Goal: Communication & Community: Answer question/provide support

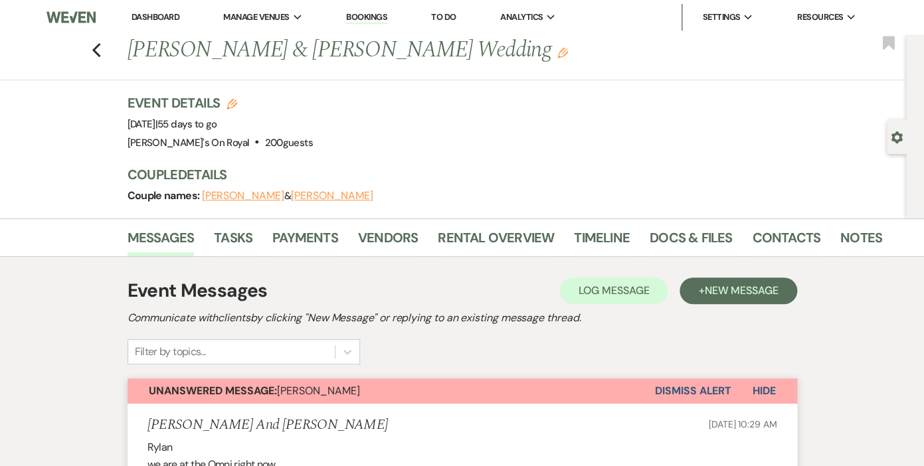
click at [92, 52] on icon "Previous" at bounding box center [97, 51] width 10 height 16
click at [95, 49] on use "button" at bounding box center [96, 50] width 9 height 15
click at [99, 49] on icon "Previous" at bounding box center [97, 51] width 10 height 16
click at [97, 50] on icon "Previous" at bounding box center [97, 51] width 10 height 16
click at [151, 16] on link "Dashboard" at bounding box center [156, 16] width 48 height 11
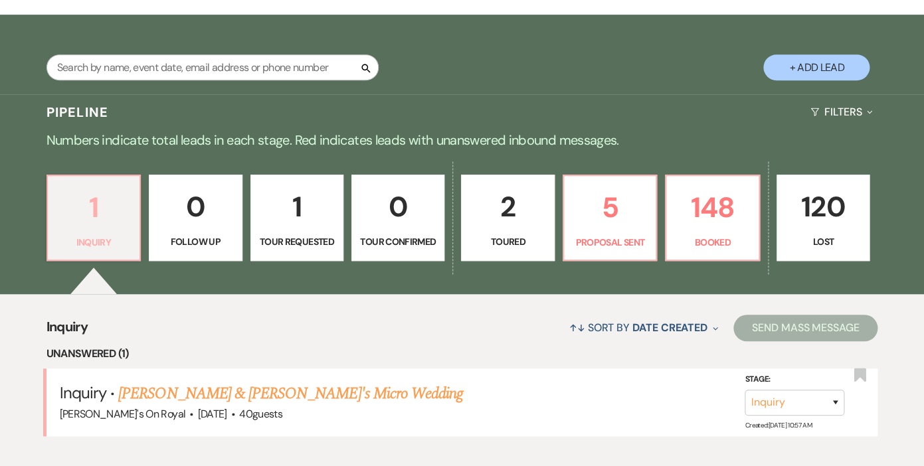
scroll to position [215, 0]
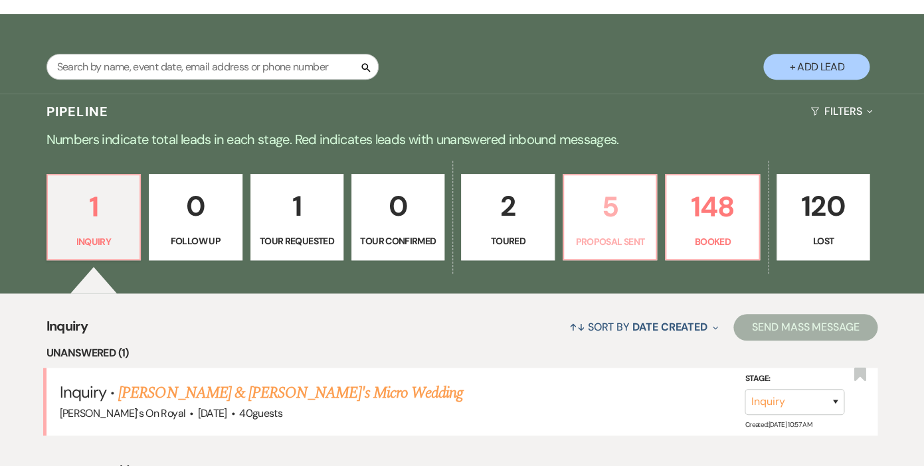
click at [616, 221] on p "5" at bounding box center [610, 207] width 76 height 45
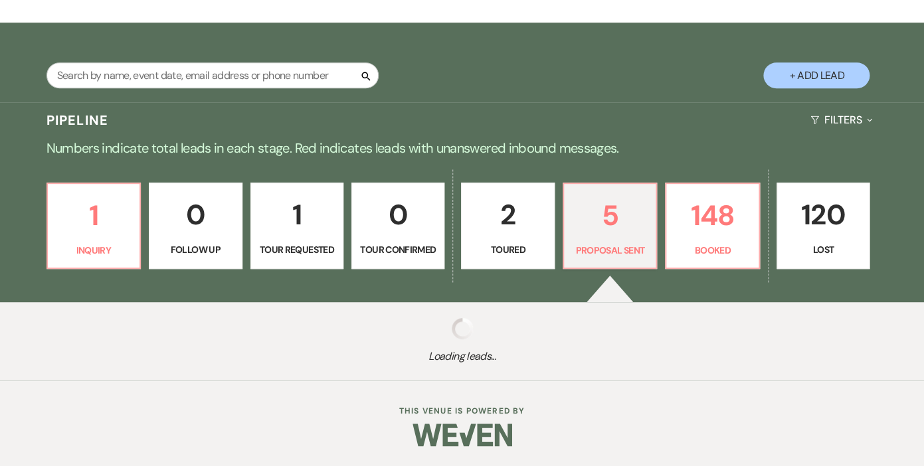
scroll to position [207, 0]
select select "6"
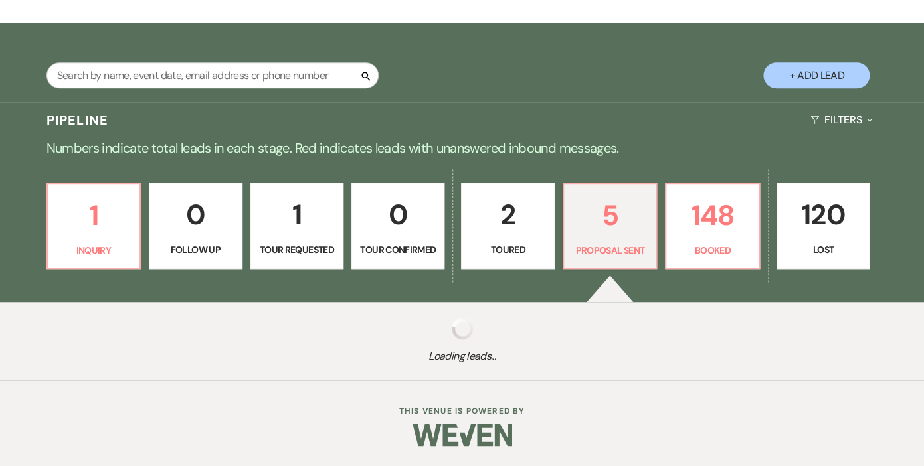
select select "6"
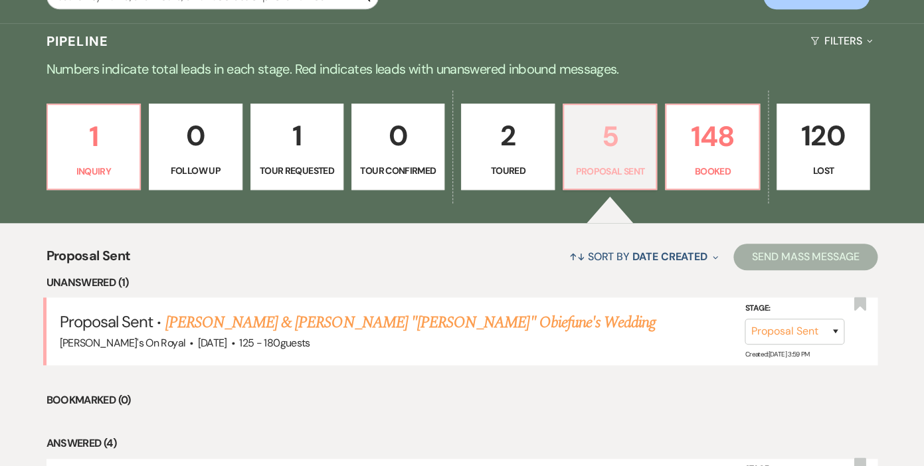
scroll to position [287, 0]
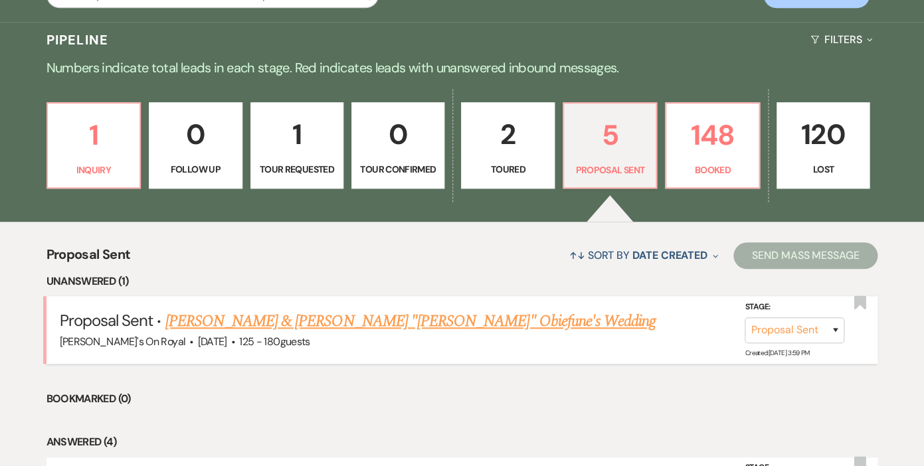
click at [385, 320] on link "[PERSON_NAME] & [PERSON_NAME] "[PERSON_NAME]" Obiefune's Wedding" at bounding box center [410, 322] width 491 height 24
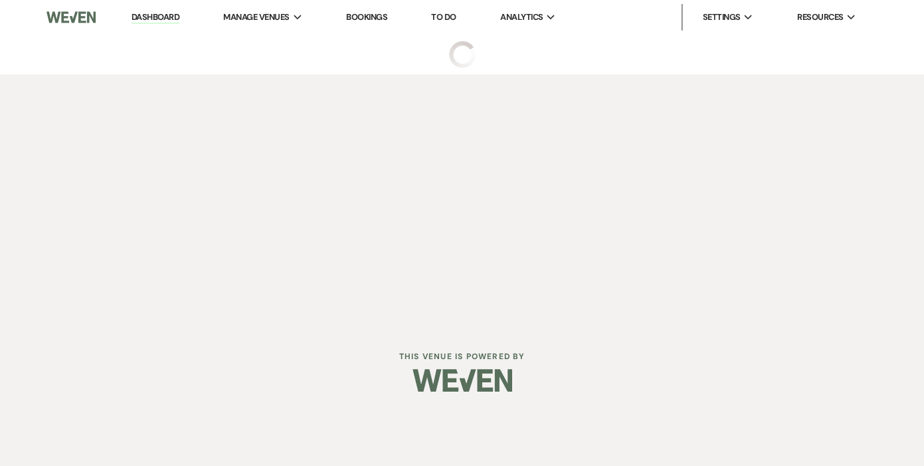
select select "6"
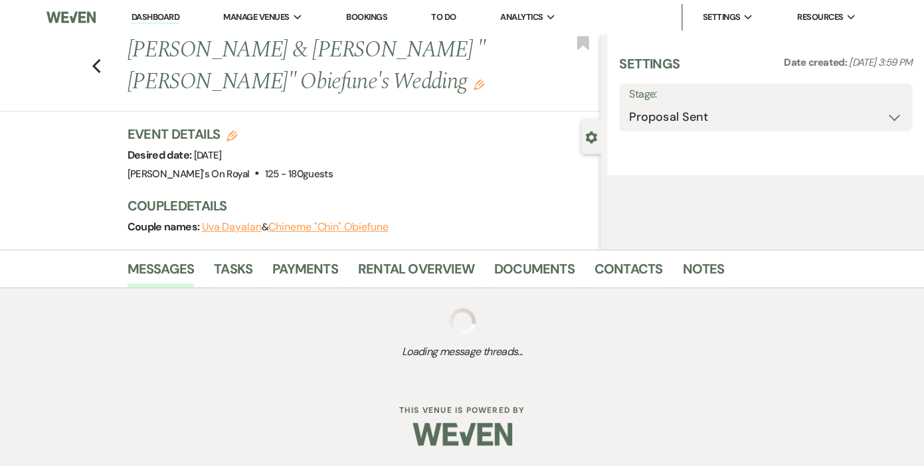
select select "20"
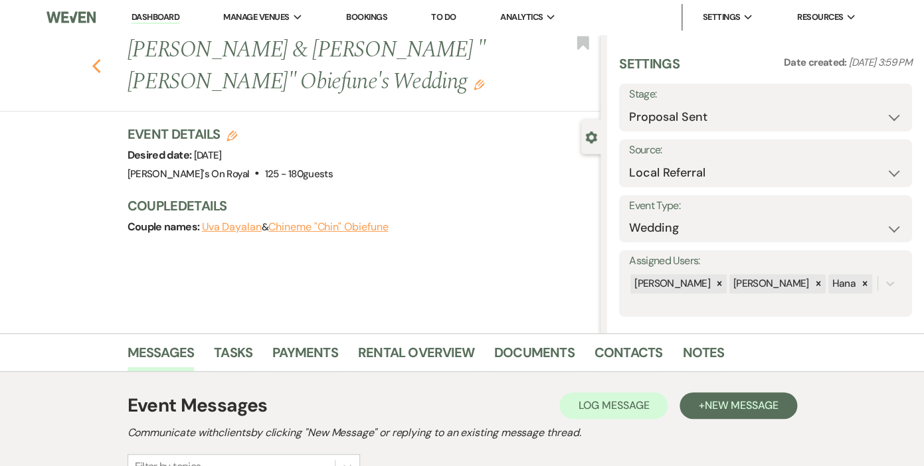
click at [98, 65] on icon "Previous" at bounding box center [97, 66] width 10 height 16
select select "6"
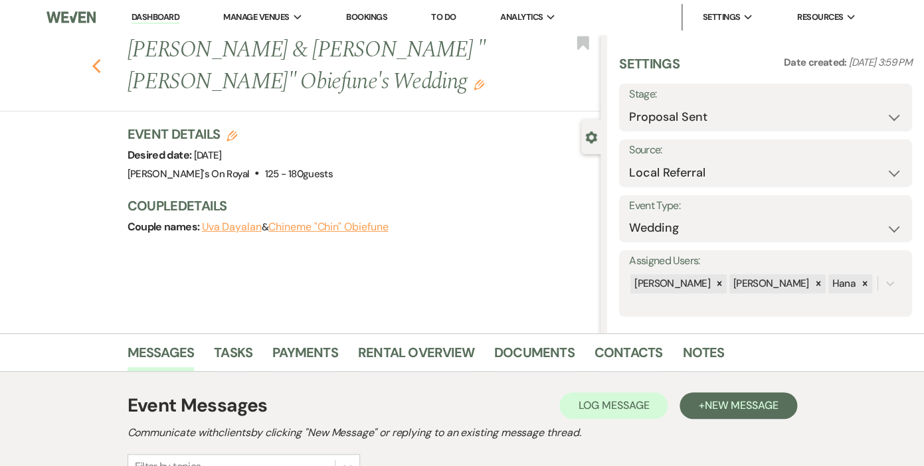
select select "6"
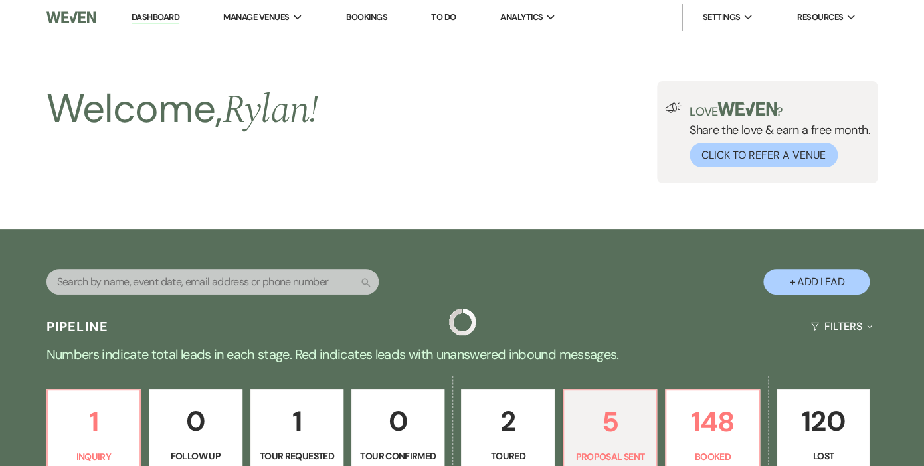
scroll to position [287, 0]
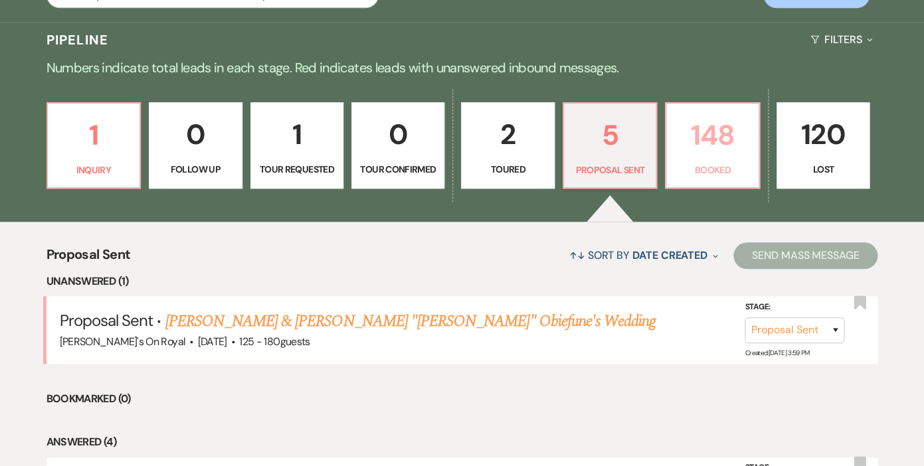
click at [708, 146] on p "148" at bounding box center [712, 135] width 76 height 45
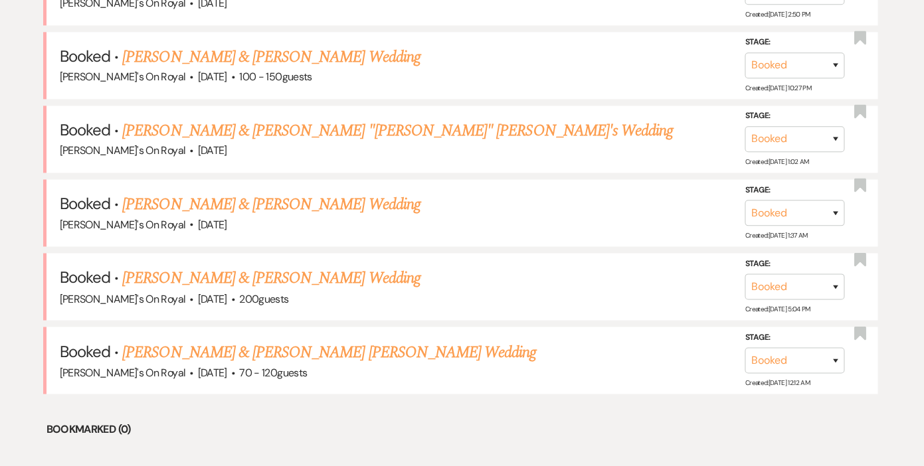
scroll to position [652, 0]
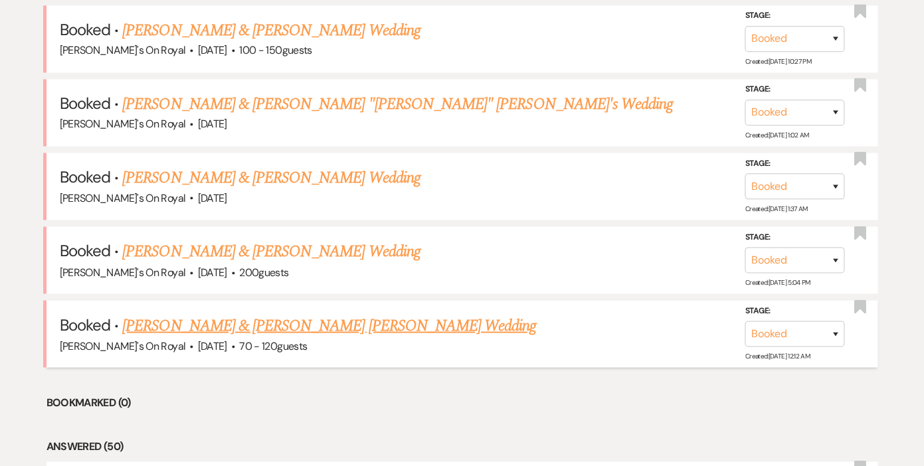
click at [360, 320] on link "[PERSON_NAME] & [PERSON_NAME] [PERSON_NAME] Wedding" at bounding box center [329, 326] width 414 height 24
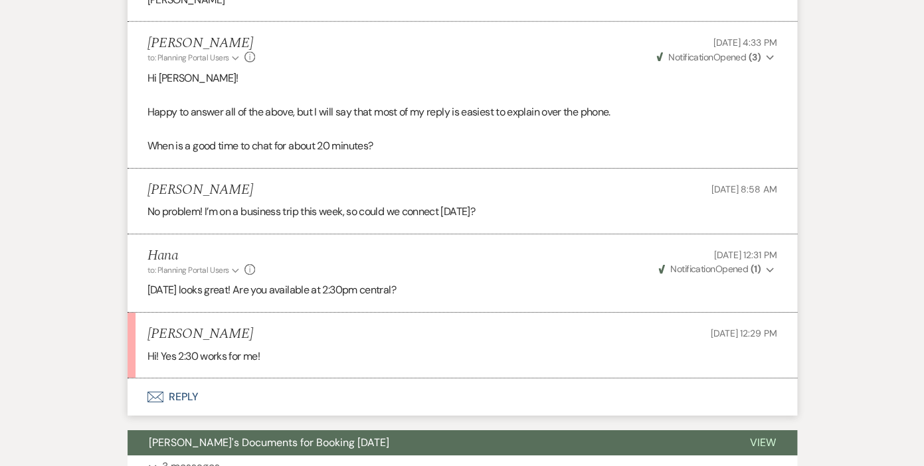
scroll to position [1534, 0]
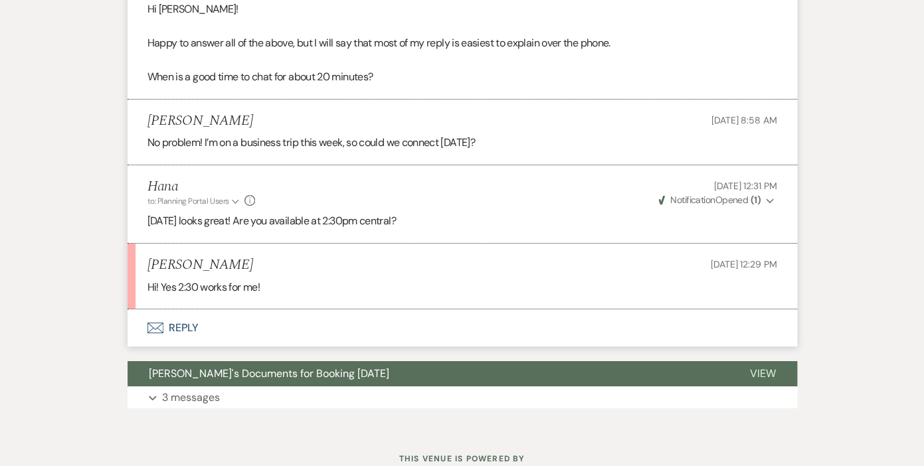
click at [181, 310] on button "Envelope Reply" at bounding box center [463, 328] width 670 height 37
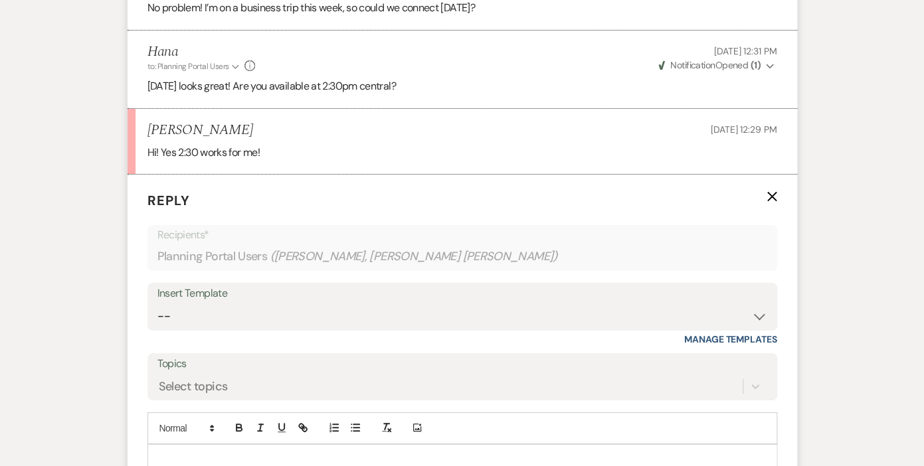
scroll to position [1711, 0]
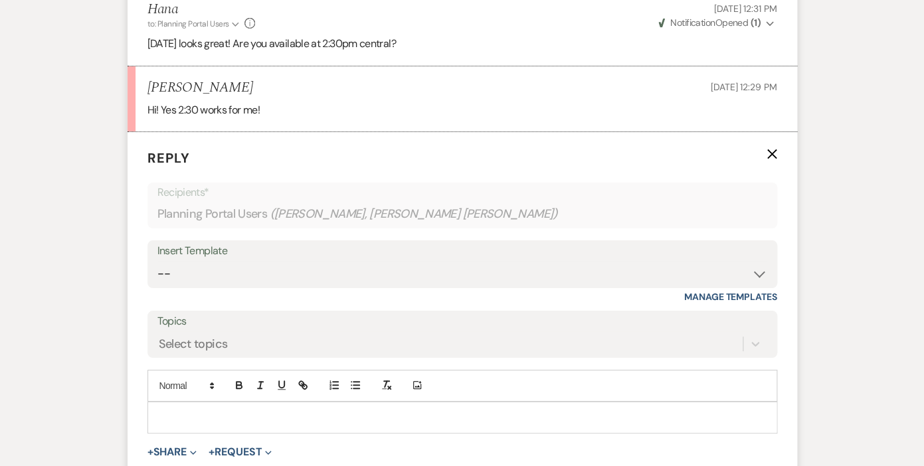
click at [199, 411] on p at bounding box center [462, 418] width 609 height 15
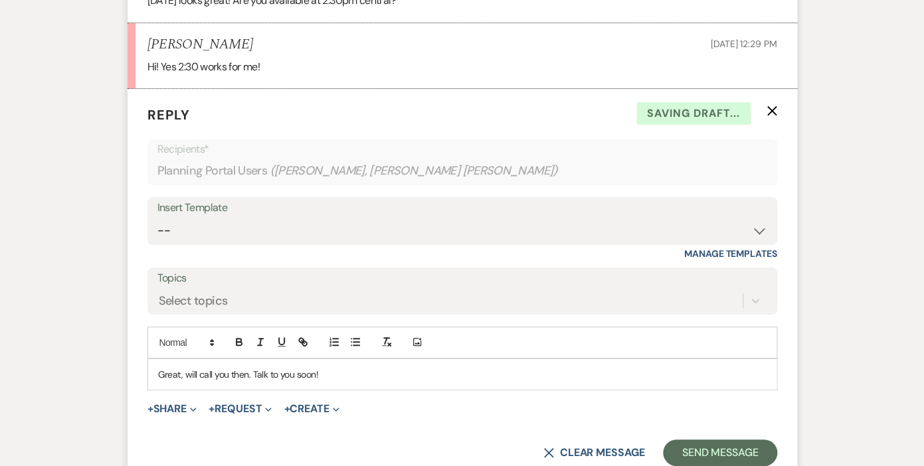
scroll to position [1777, 0]
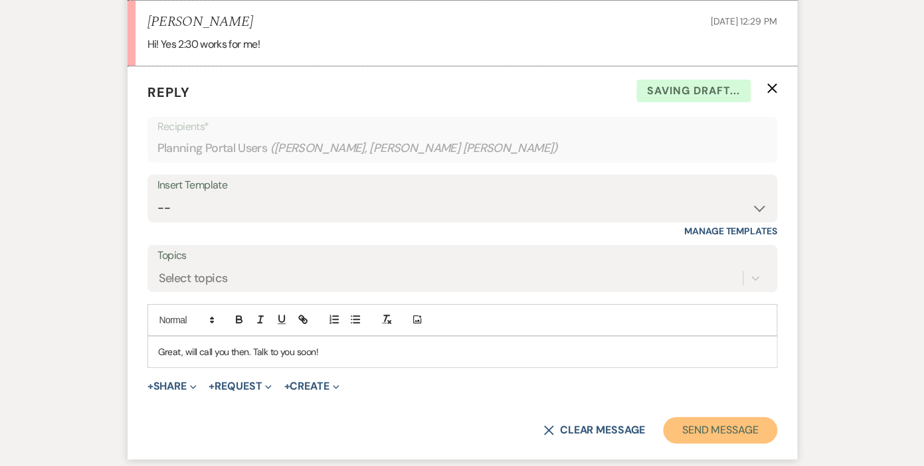
click at [696, 417] on button "Send Message" at bounding box center [720, 430] width 114 height 27
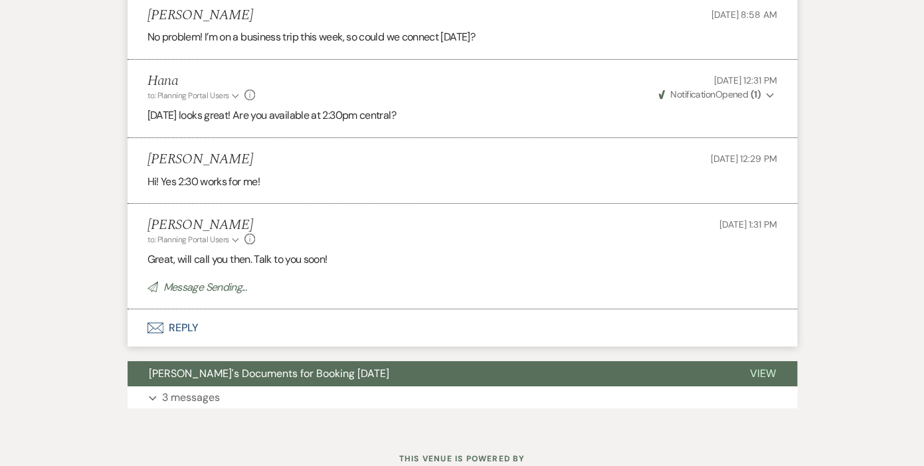
scroll to position [1611, 0]
